Goal: Consume media (video, audio)

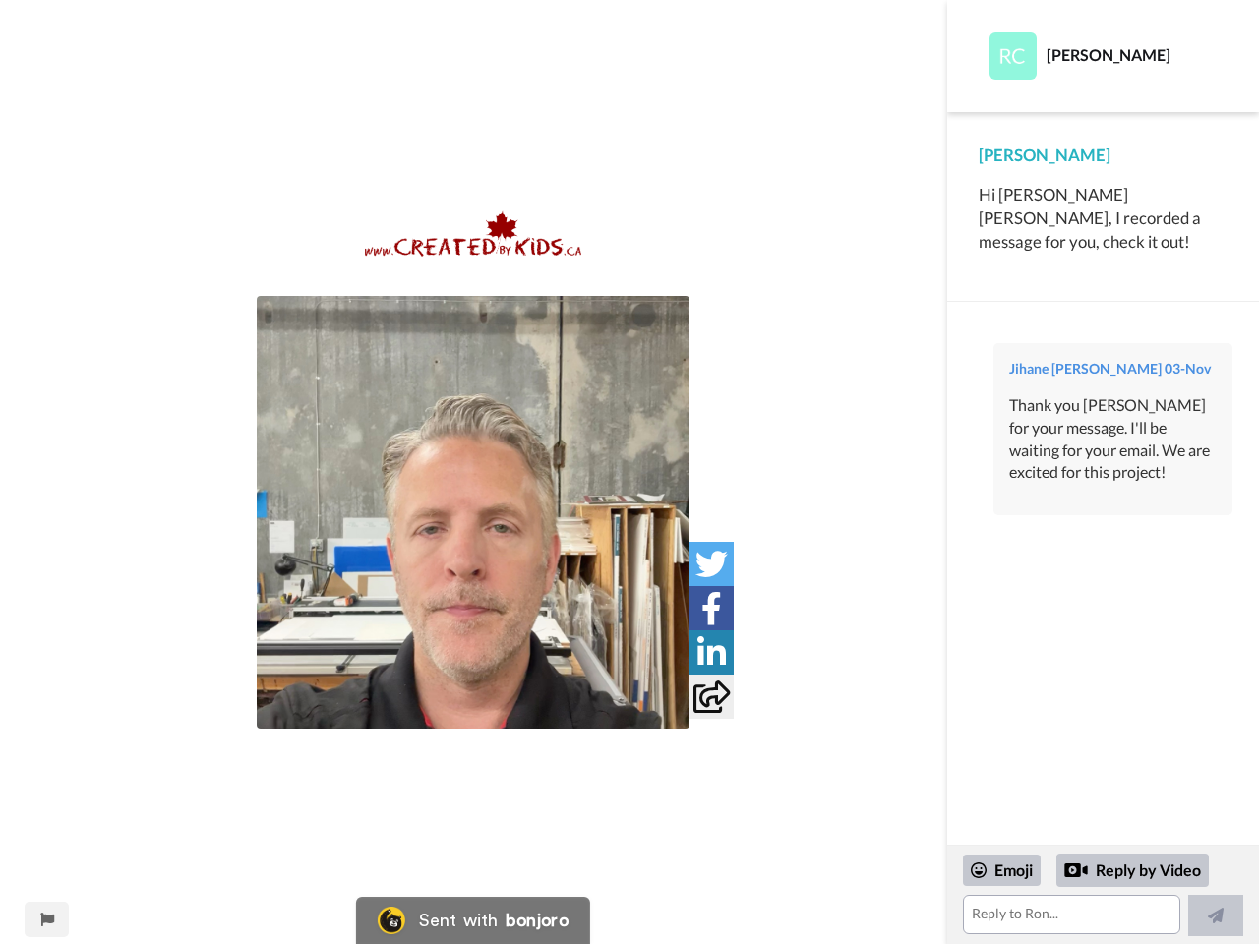
click at [473, 513] on img at bounding box center [473, 512] width 433 height 433
click at [711, 564] on icon at bounding box center [711, 564] width 32 height 32
click at [711, 608] on icon at bounding box center [711, 608] width 21 height 32
click at [711, 652] on icon at bounding box center [711, 652] width 29 height 32
click at [711, 696] on icon at bounding box center [712, 697] width 36 height 32
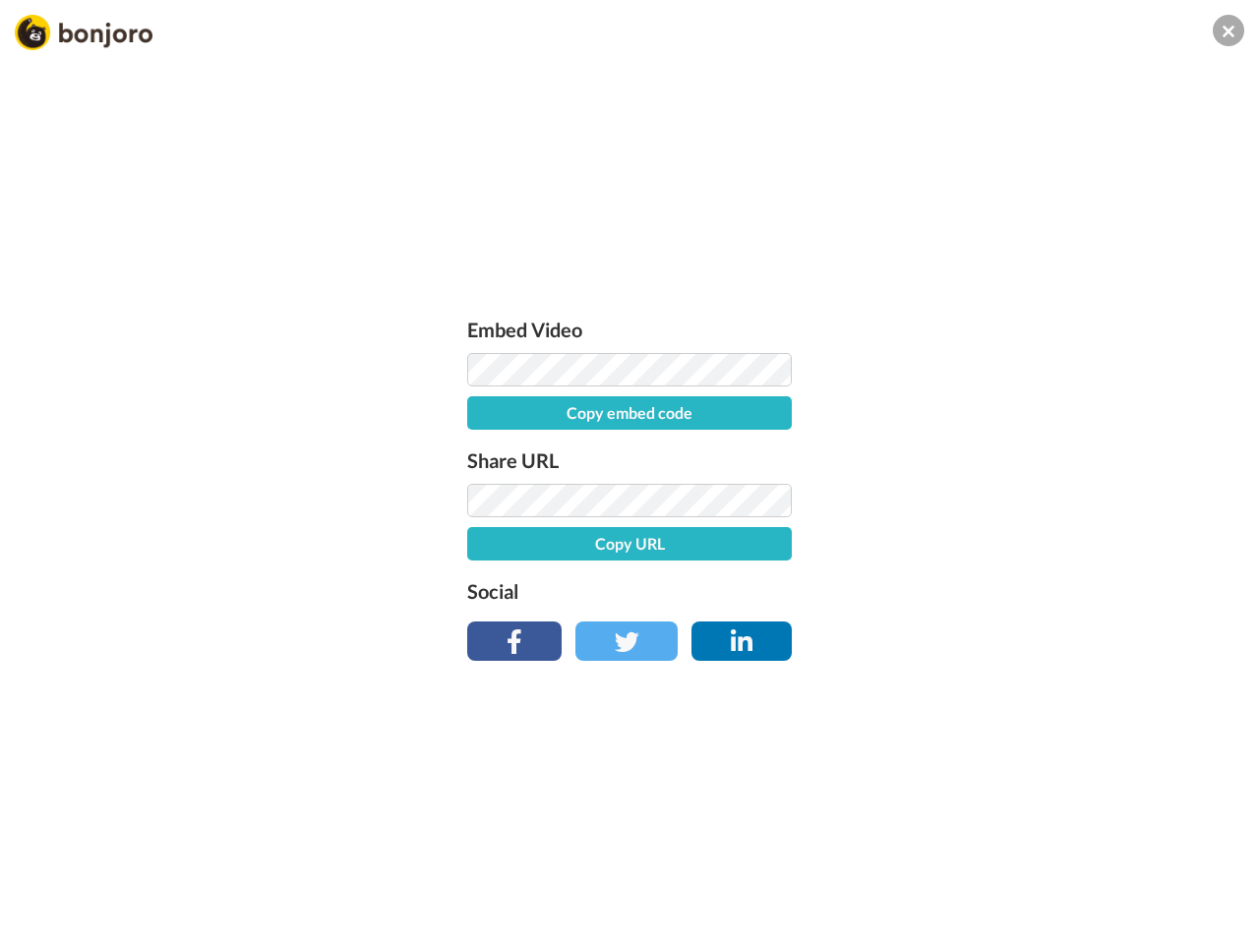
click at [46, 920] on div "Embed Video Copy embed code Share URL Copy URL Social" at bounding box center [629, 578] width 1259 height 944
click at [1103, 895] on div "Embed Video Copy embed code Share URL Copy URL Social" at bounding box center [629, 578] width 1259 height 944
click at [1002, 871] on div "Embed Video Copy embed code Share URL Copy URL Social" at bounding box center [629, 578] width 1259 height 944
click at [1133, 871] on div "Embed Video Copy embed code Share URL Copy URL Social" at bounding box center [629, 578] width 1259 height 944
click at [1216, 916] on div "Embed Video Copy embed code Share URL Copy URL Social" at bounding box center [629, 578] width 1259 height 944
